Goal: Task Accomplishment & Management: Manage account settings

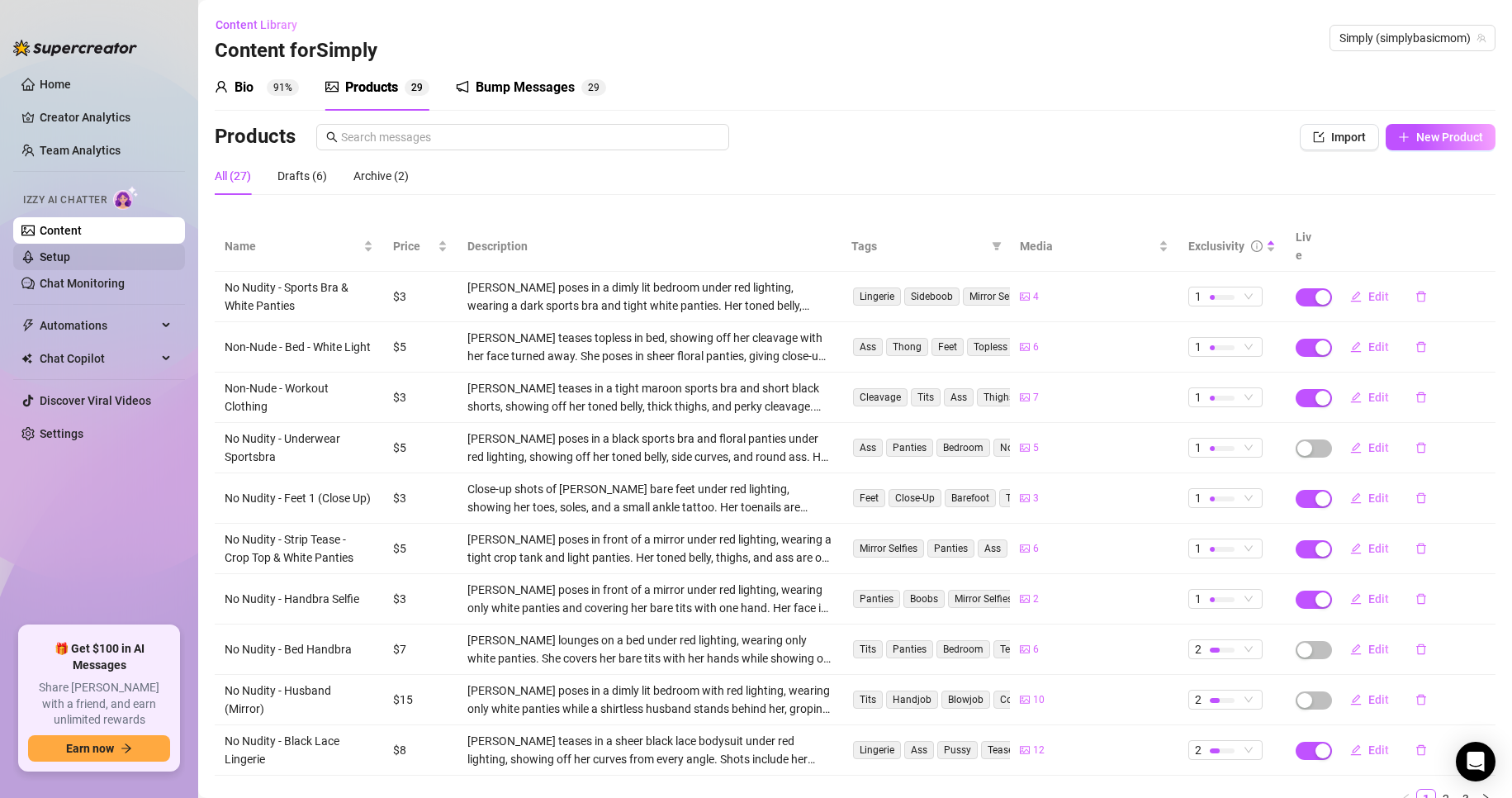
click at [70, 259] on link "Setup" at bounding box center [55, 257] width 30 height 14
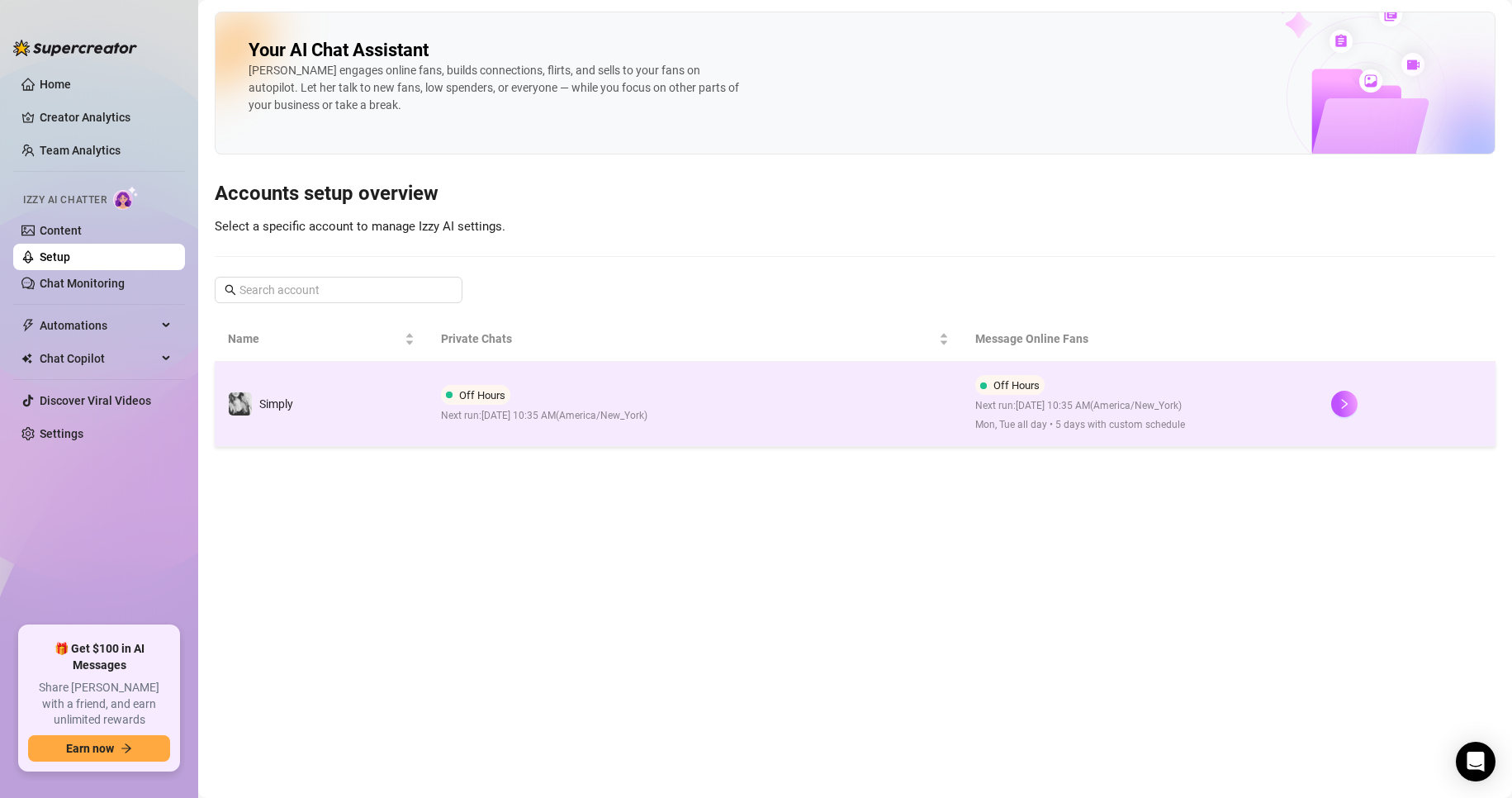
click at [425, 441] on td "Simply" at bounding box center [321, 403] width 213 height 85
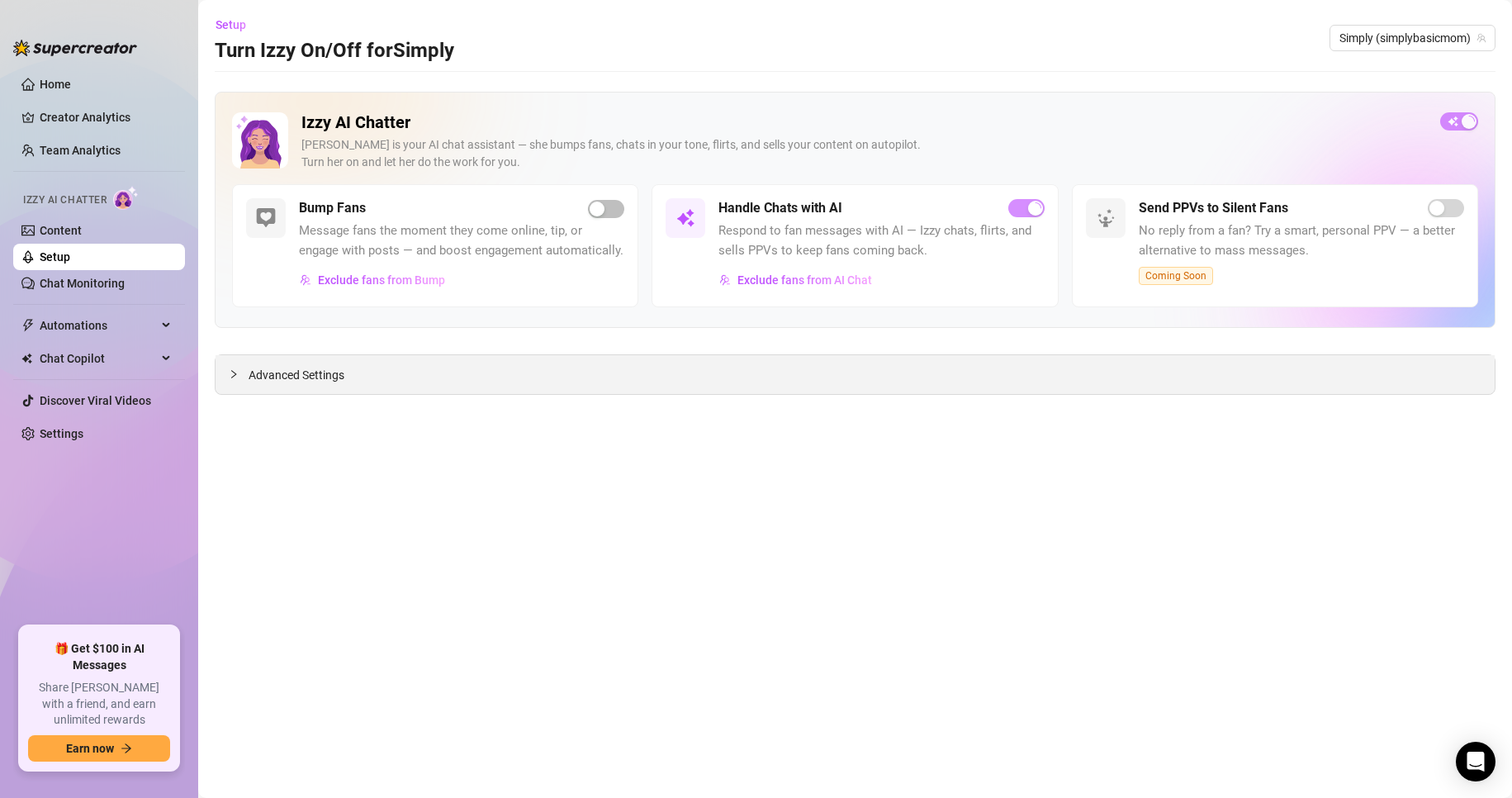
click at [314, 360] on div "Advanced Settings" at bounding box center [856, 375] width 1280 height 39
click at [314, 372] on span "Advanced Settings" at bounding box center [297, 375] width 96 height 19
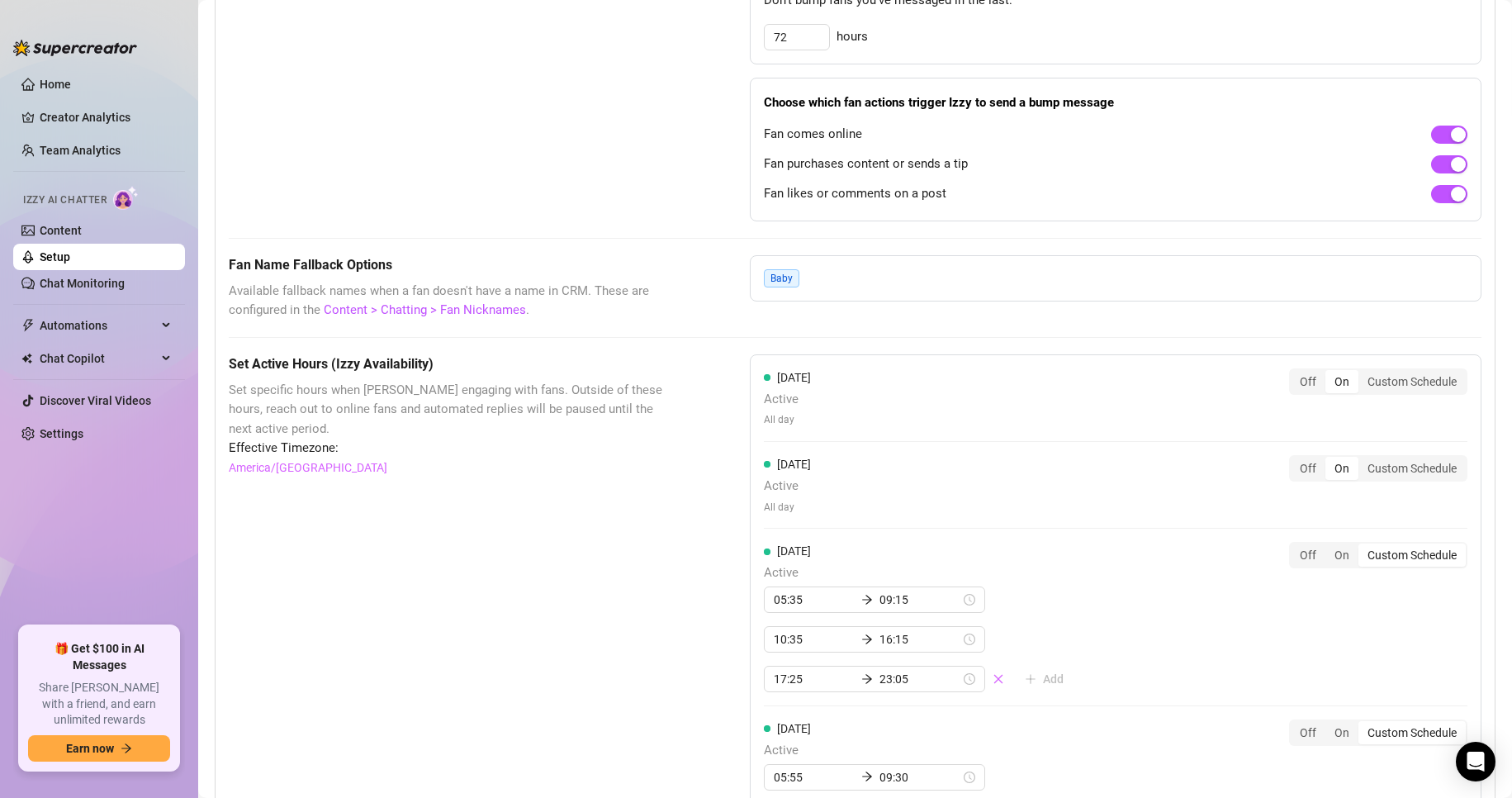
scroll to position [1156, 0]
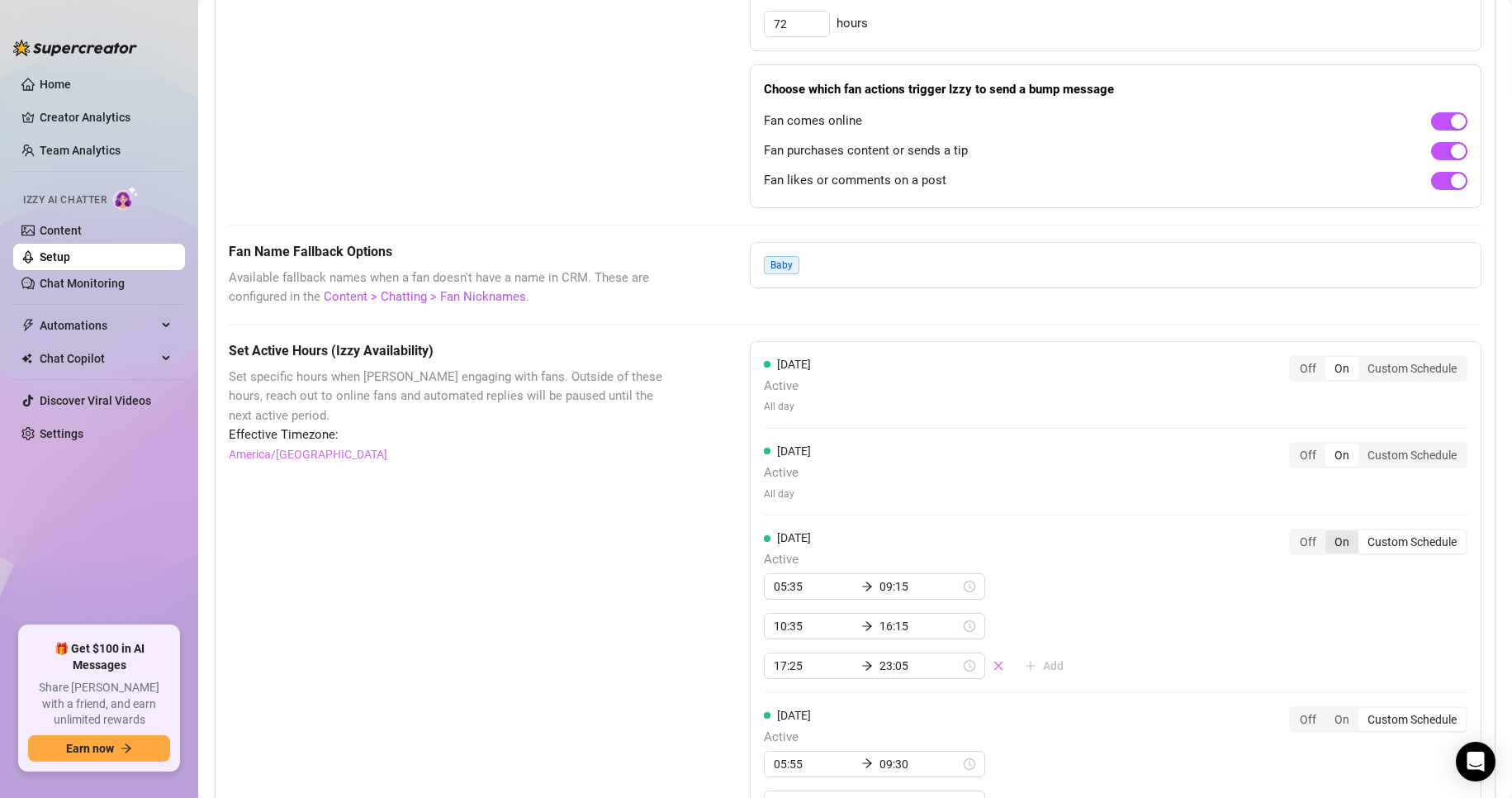
click at [1329, 538] on div "On" at bounding box center [1342, 542] width 33 height 23
click at [1329, 532] on input "On" at bounding box center [1329, 532] width 0 height 0
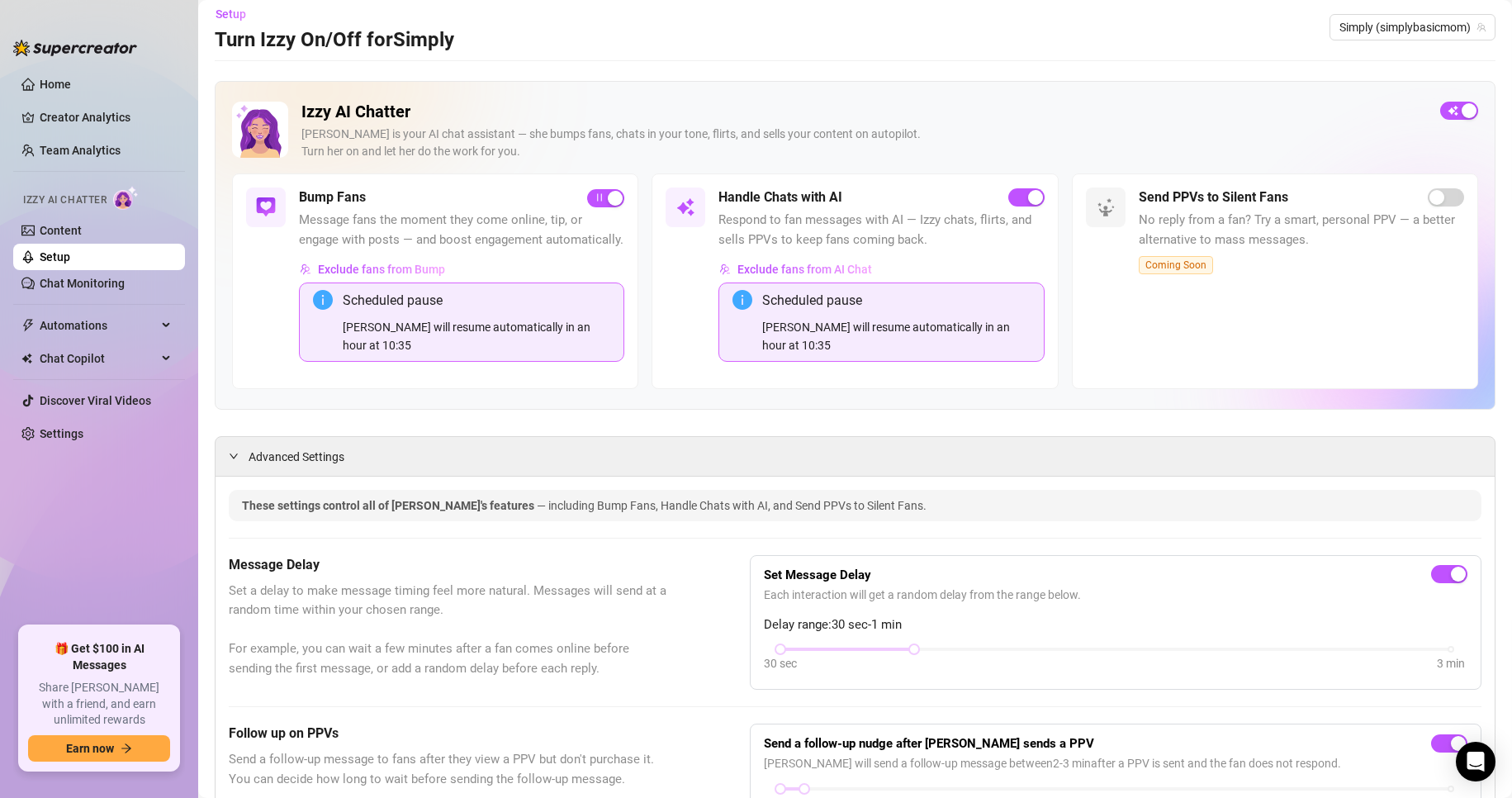
scroll to position [0, 0]
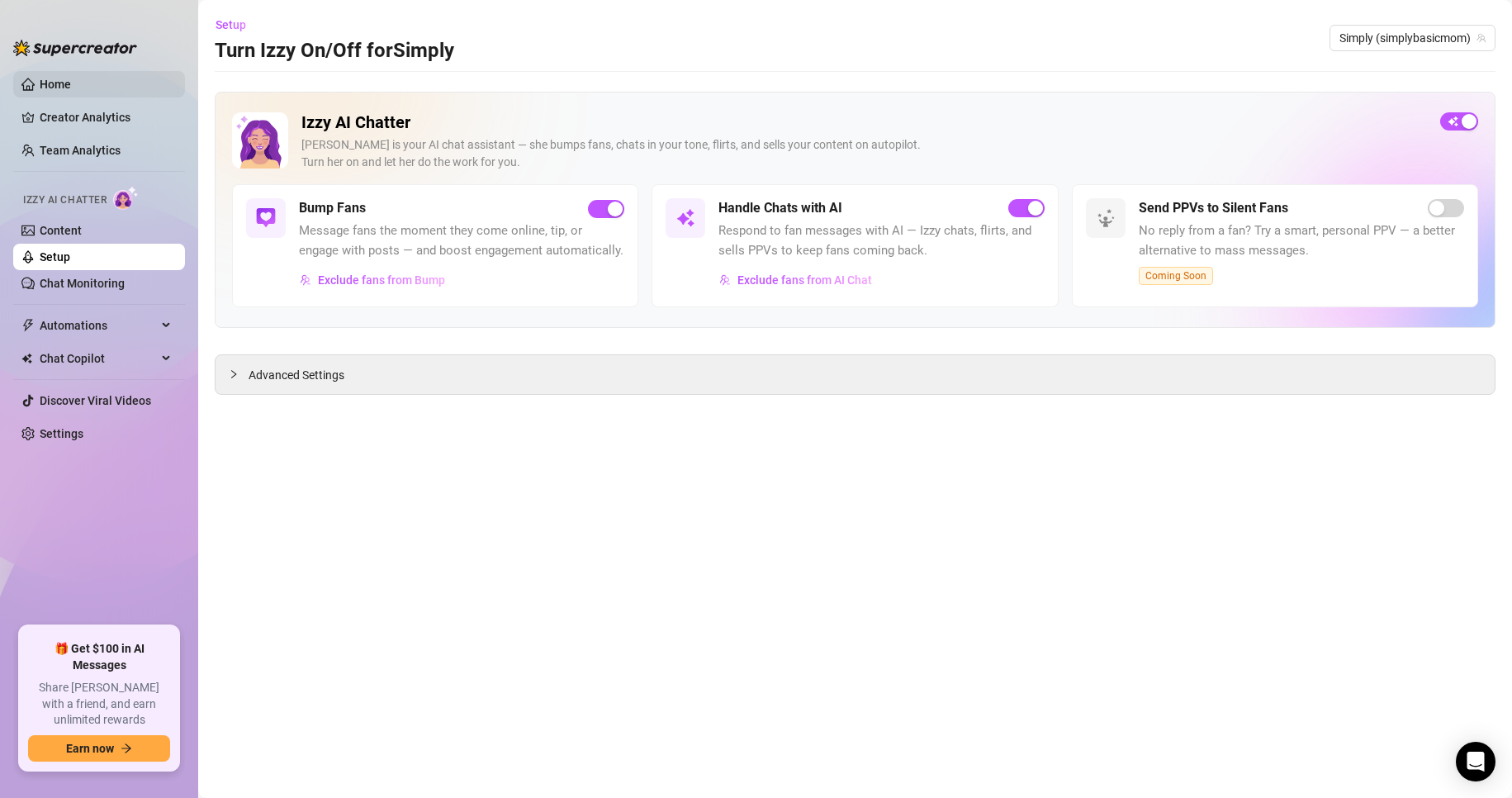
click at [67, 77] on link "Home" at bounding box center [56, 84] width 31 height 14
